Goal: Find specific page/section: Find specific page/section

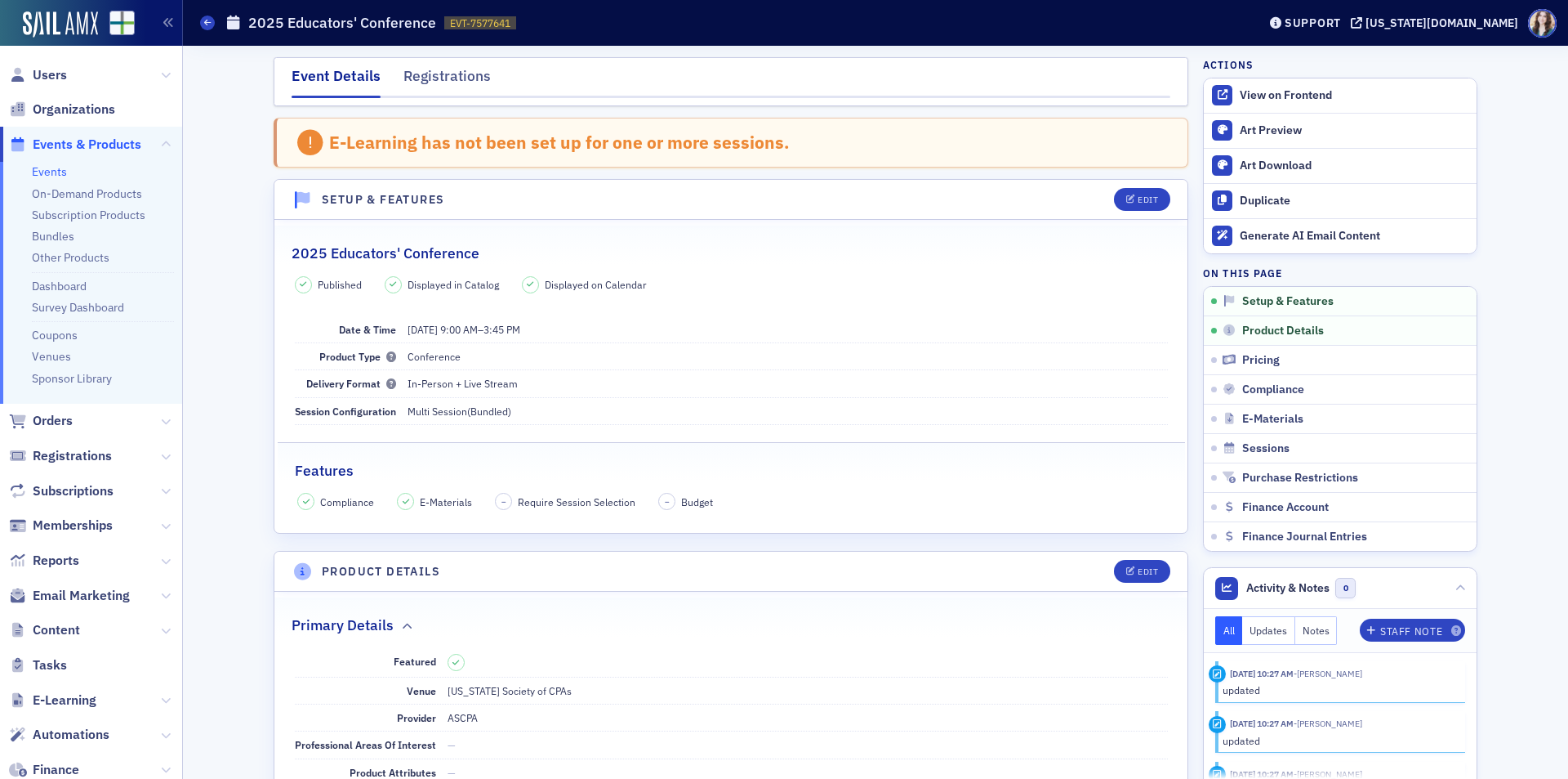
click at [499, 70] on nav "Event Details Registrations" at bounding box center [731, 81] width 879 height 33
click at [779, 135] on div "E-Learning has not been set up for one or more sessions." at bounding box center [731, 143] width 915 height 51
click at [1092, 191] on header "Setup & Features Edit" at bounding box center [731, 200] width 913 height 40
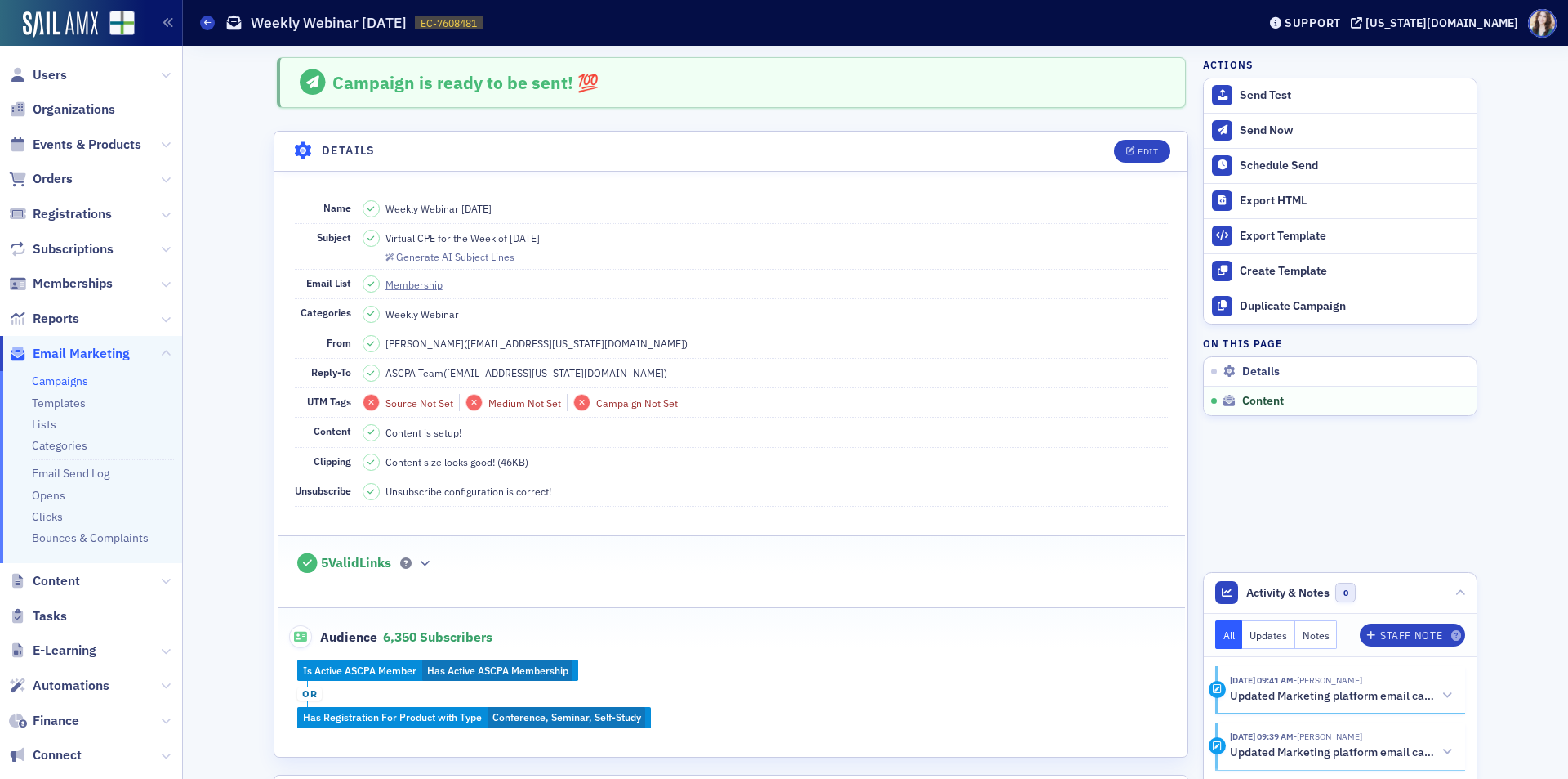
scroll to position [811, 0]
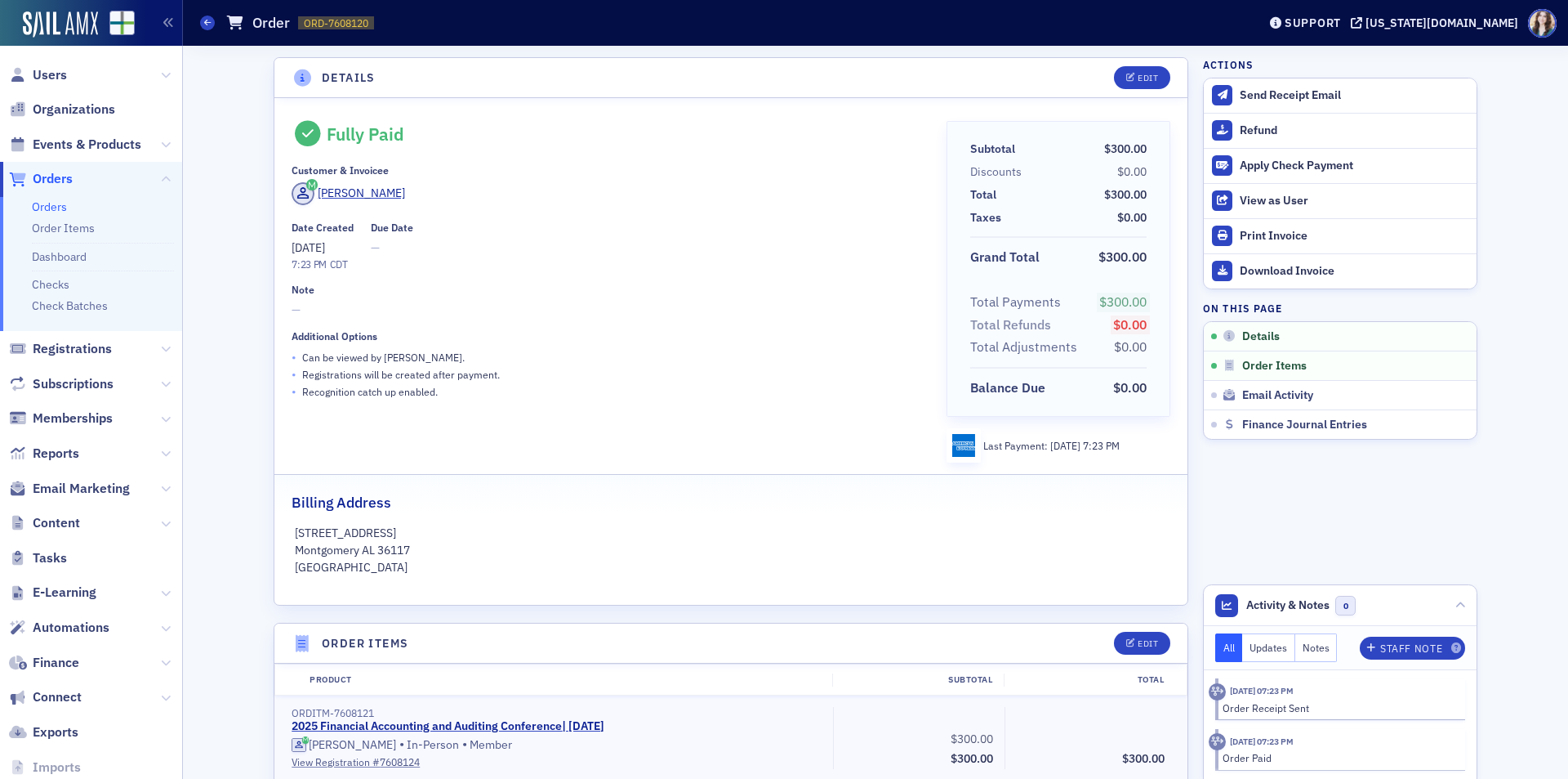
click at [622, 227] on div "Date Created 9/2/2025 7:23 PM CDT Due Date —" at bounding box center [607, 246] width 632 height 51
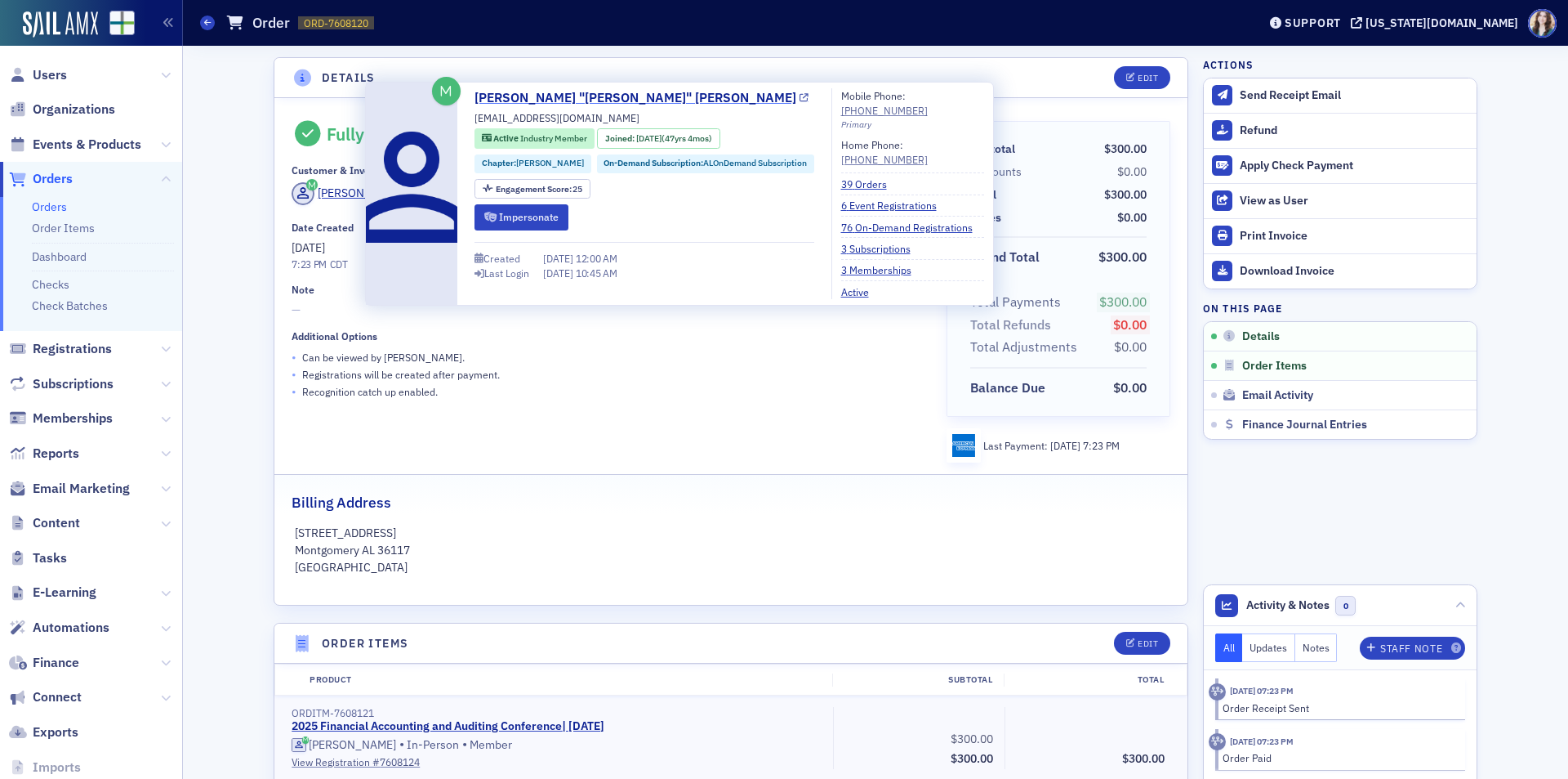
click at [555, 95] on link "[PERSON_NAME] "[PERSON_NAME]" [PERSON_NAME]" at bounding box center [641, 98] width 334 height 20
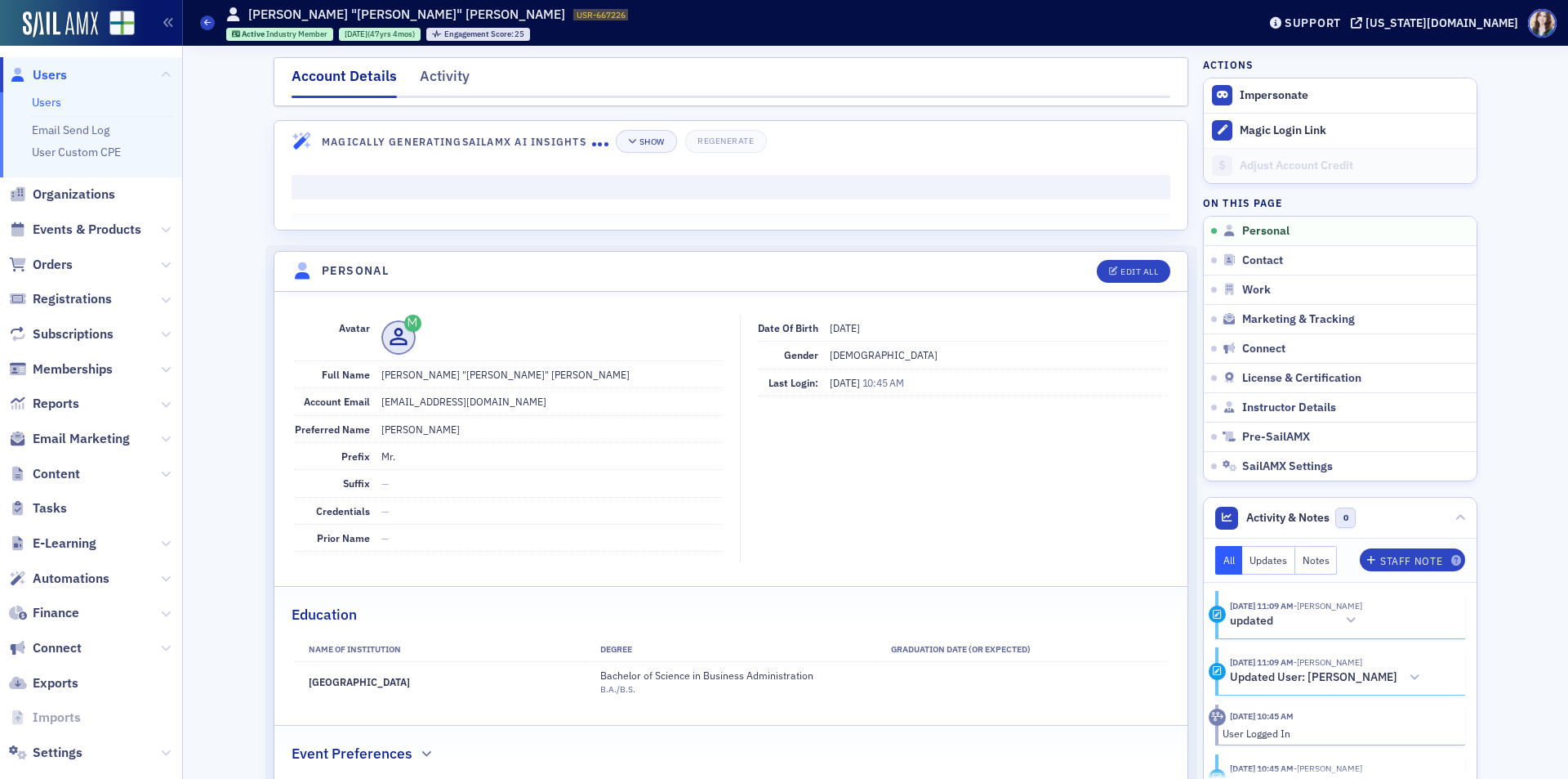
click at [408, 75] on nav "Account Details Activity" at bounding box center [731, 81] width 879 height 33
click at [427, 75] on div "Activity" at bounding box center [445, 80] width 50 height 30
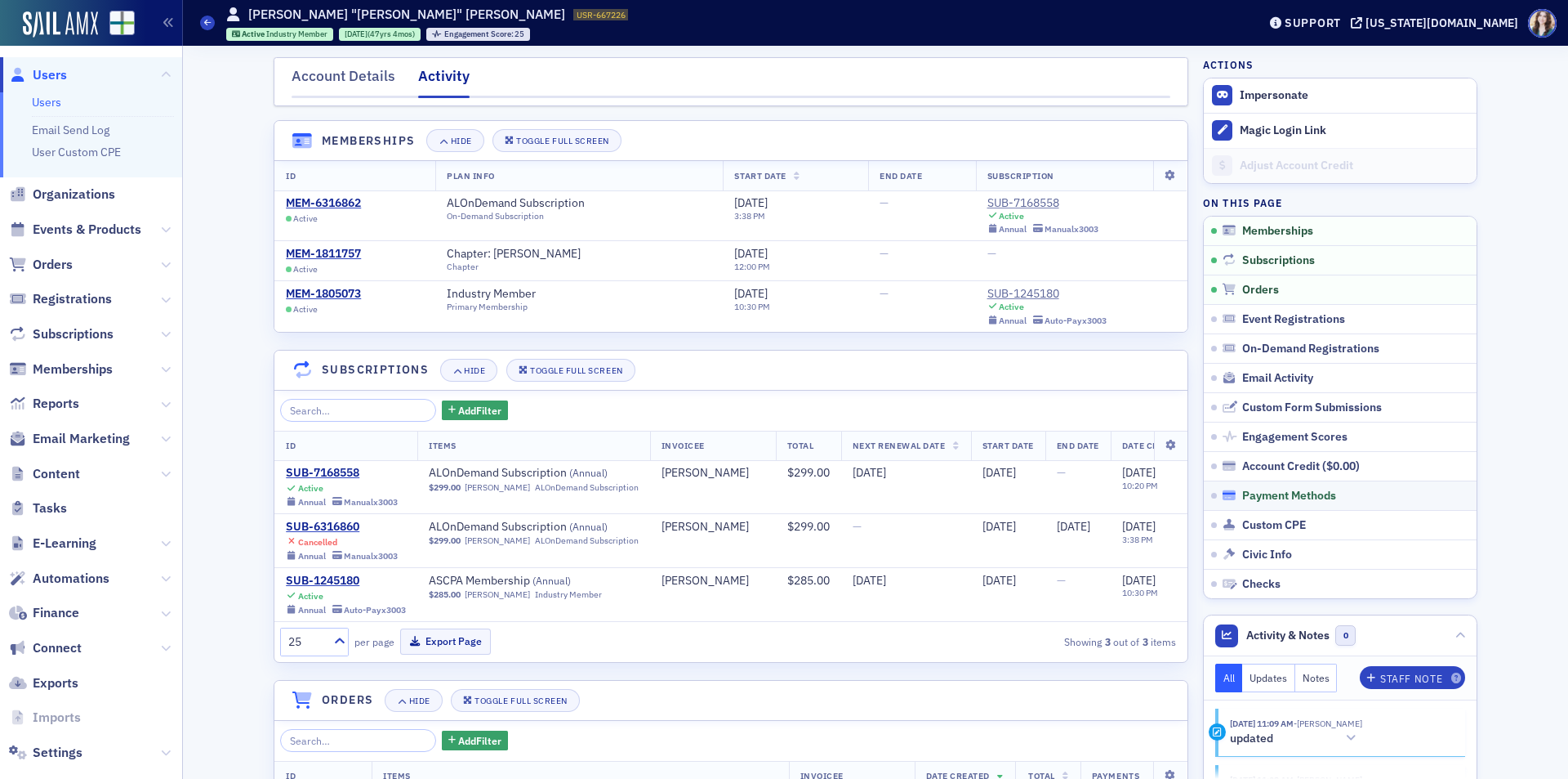
click at [1282, 499] on span "Payment Methods" at bounding box center [1289, 496] width 94 height 15
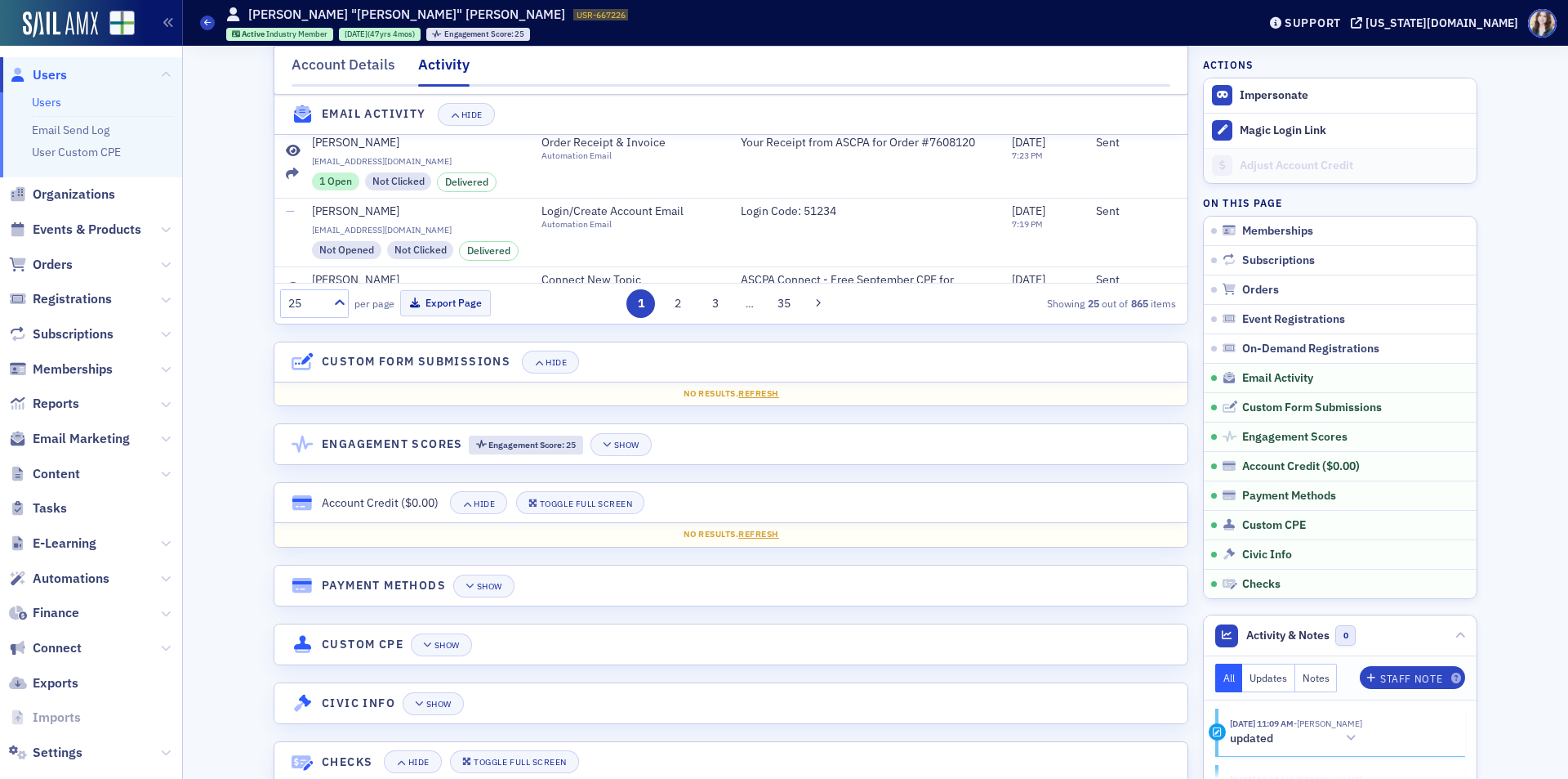
scroll to position [2925, 0]
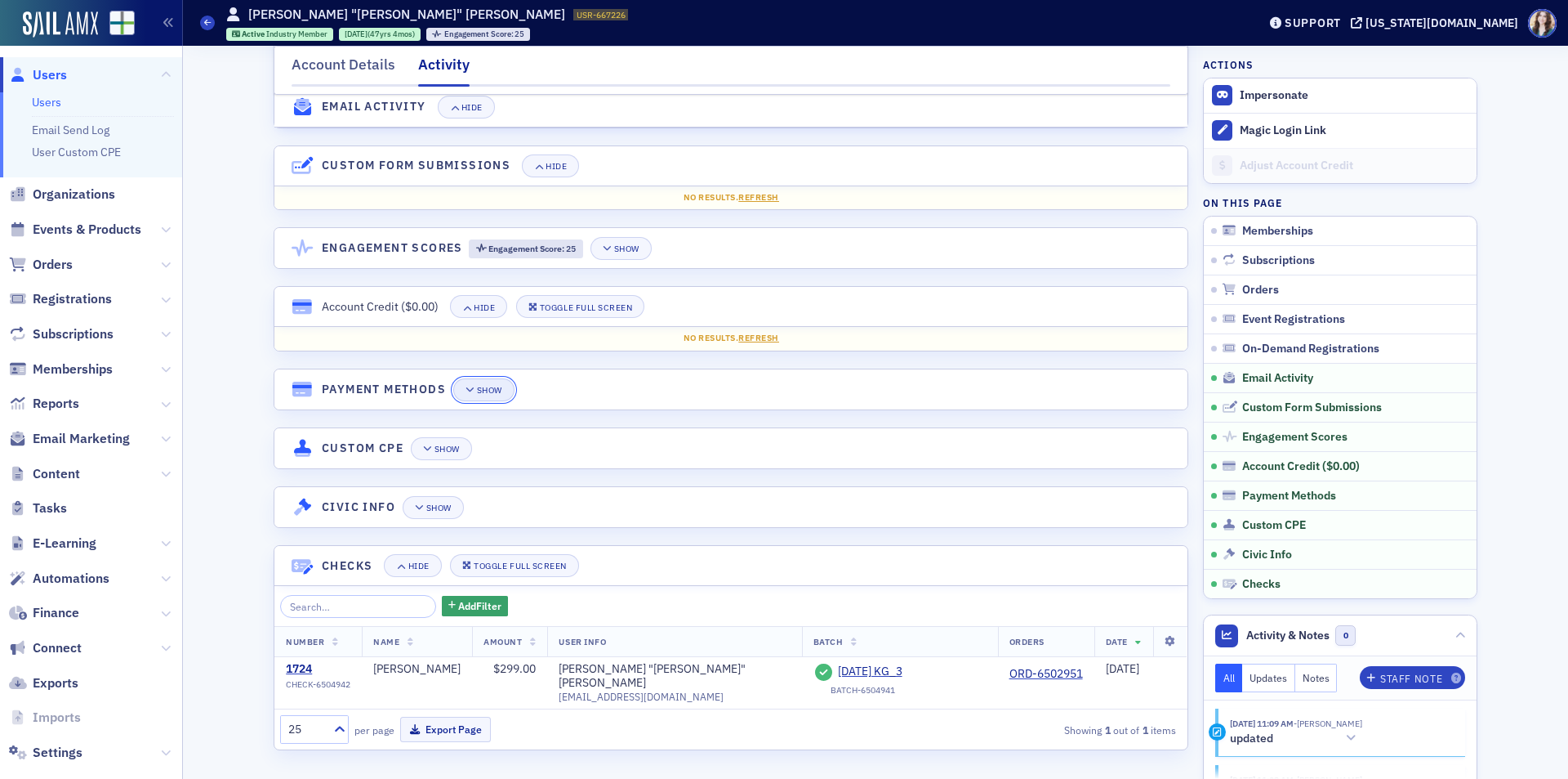
click at [477, 395] on div "Show" at bounding box center [489, 390] width 25 height 9
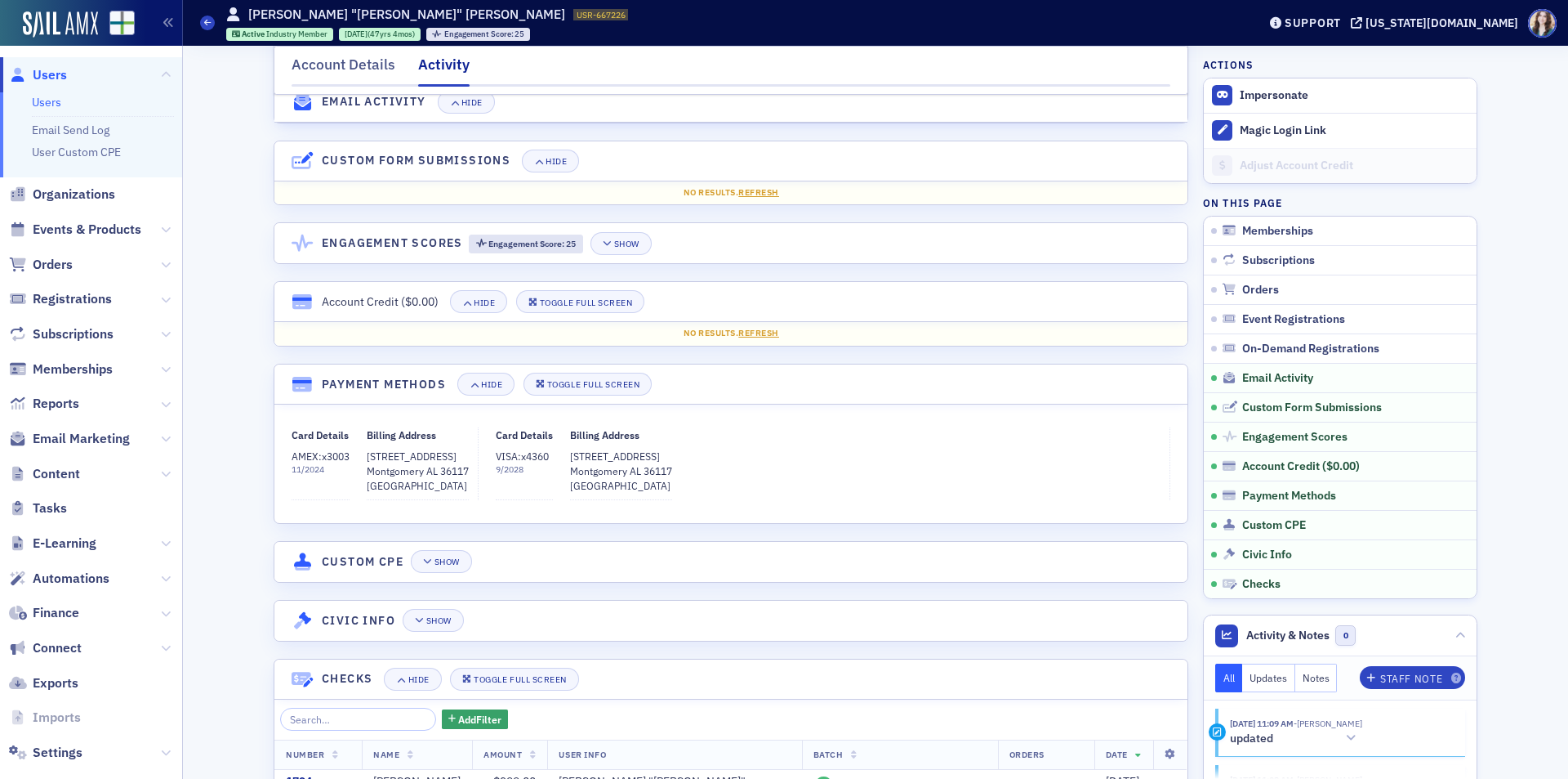
click at [496, 477] on span "9 / 2028" at bounding box center [525, 470] width 57 height 13
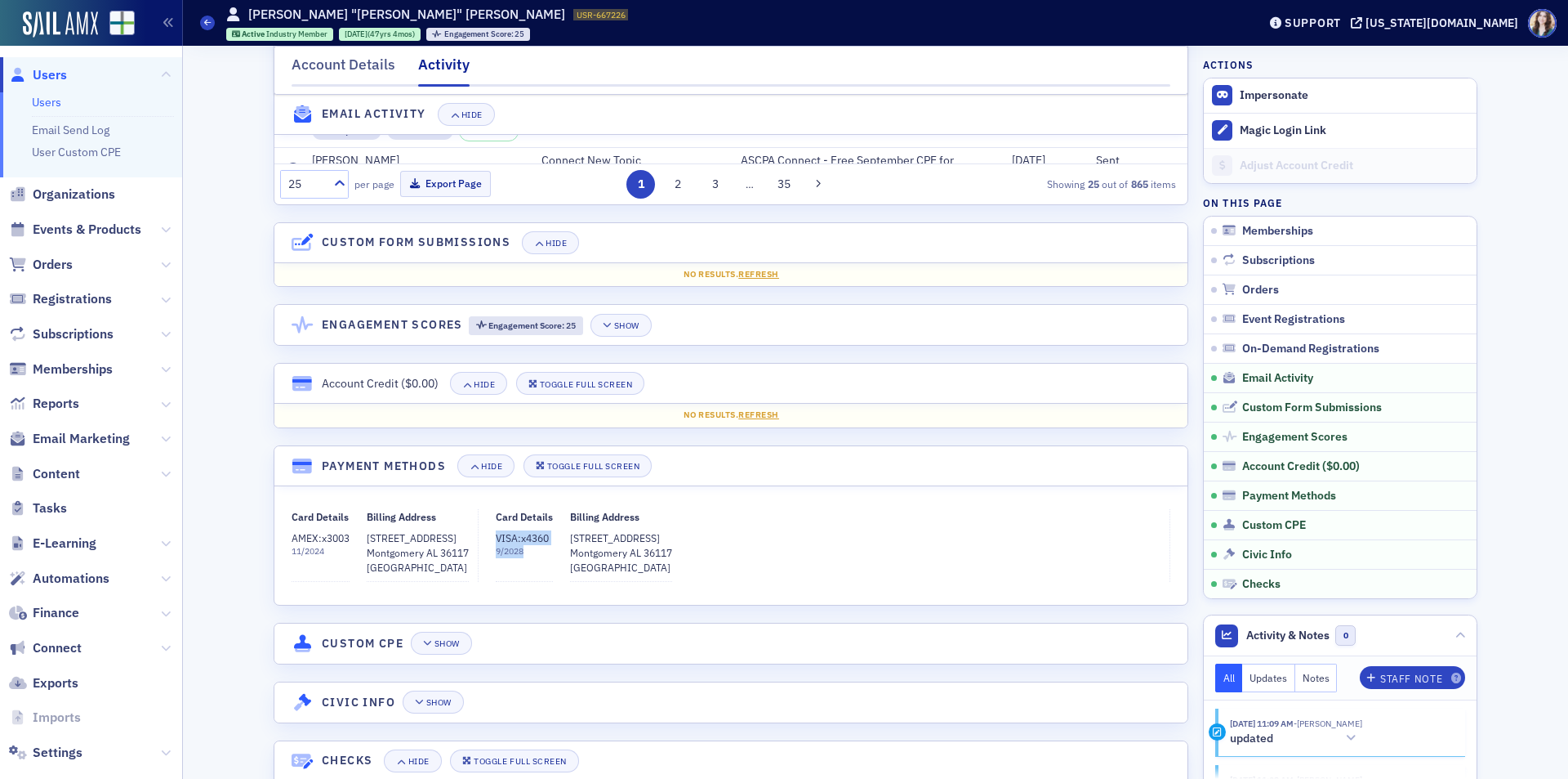
drag, startPoint x: 494, startPoint y: 554, endPoint x: 529, endPoint y: 570, distance: 38.5
click at [529, 564] on dd "VISA : x4360 9 / 2028" at bounding box center [525, 545] width 57 height 39
click at [529, 558] on span "9 / 2028" at bounding box center [525, 552] width 57 height 13
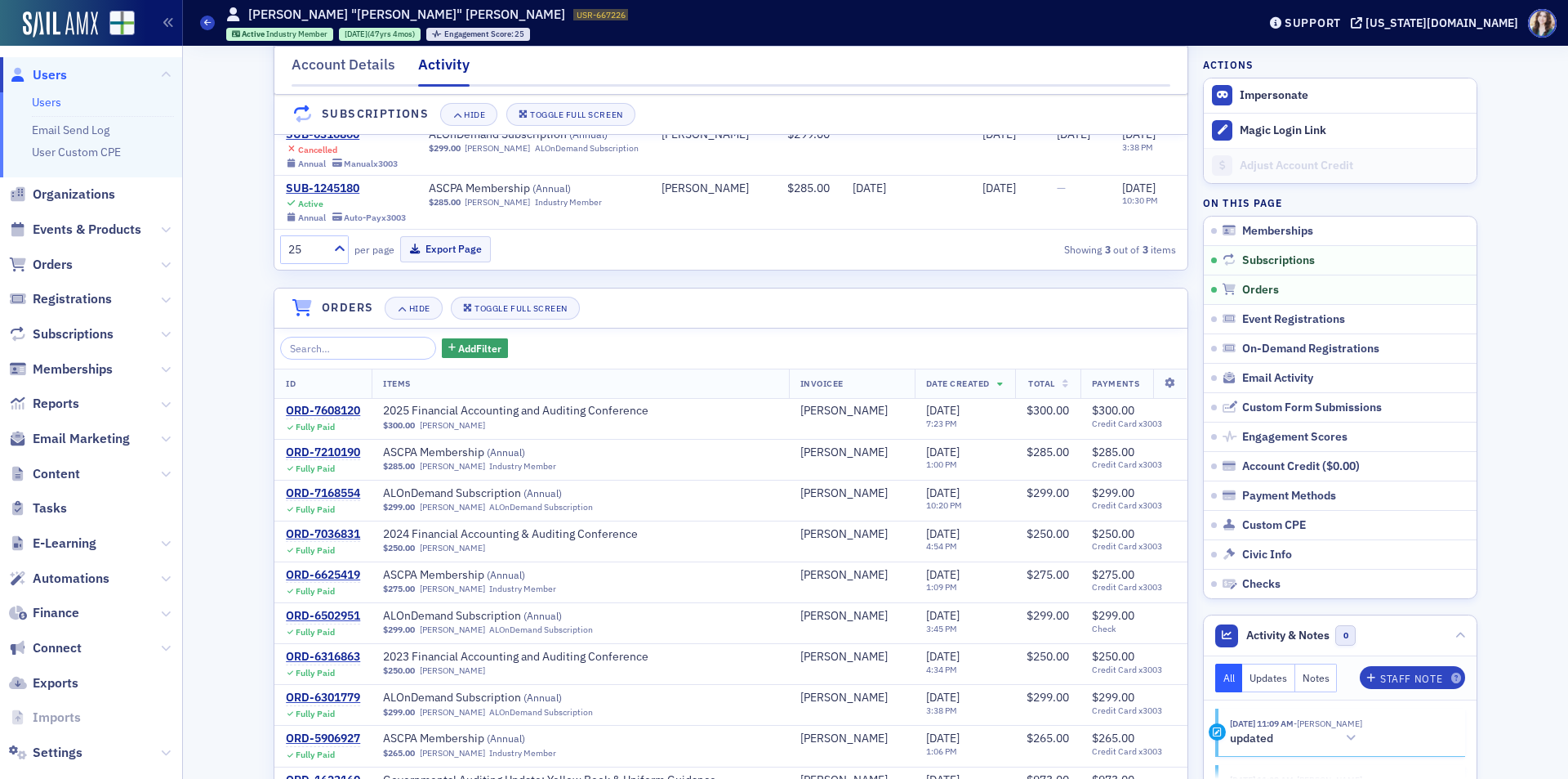
scroll to position [0, 0]
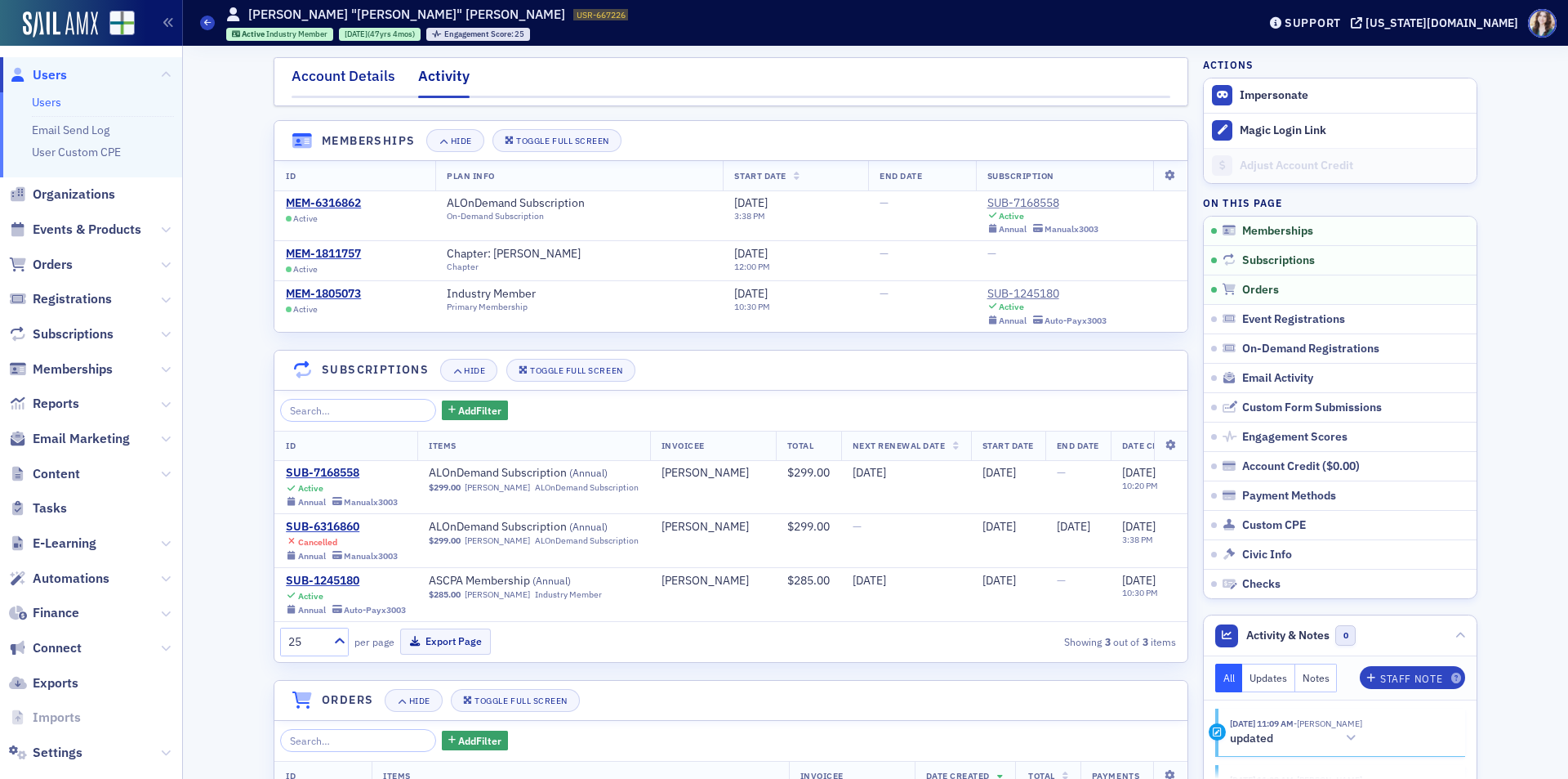
click at [366, 79] on div "Account Details" at bounding box center [343, 80] width 103 height 30
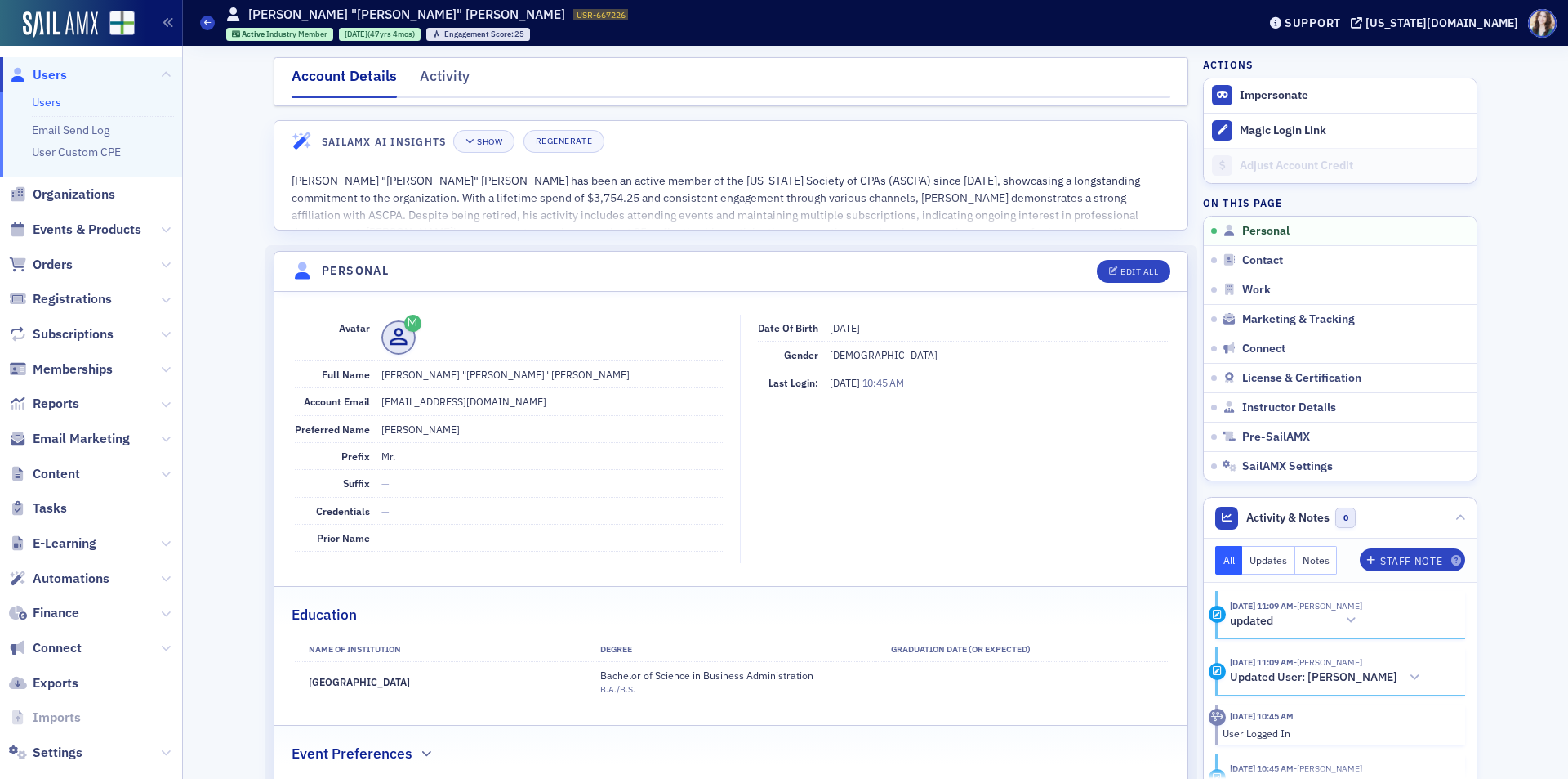
click at [587, 386] on dd "Mr. Walter "Earl" Earl Jones" at bounding box center [551, 373] width 341 height 26
